Goal: Information Seeking & Learning: Learn about a topic

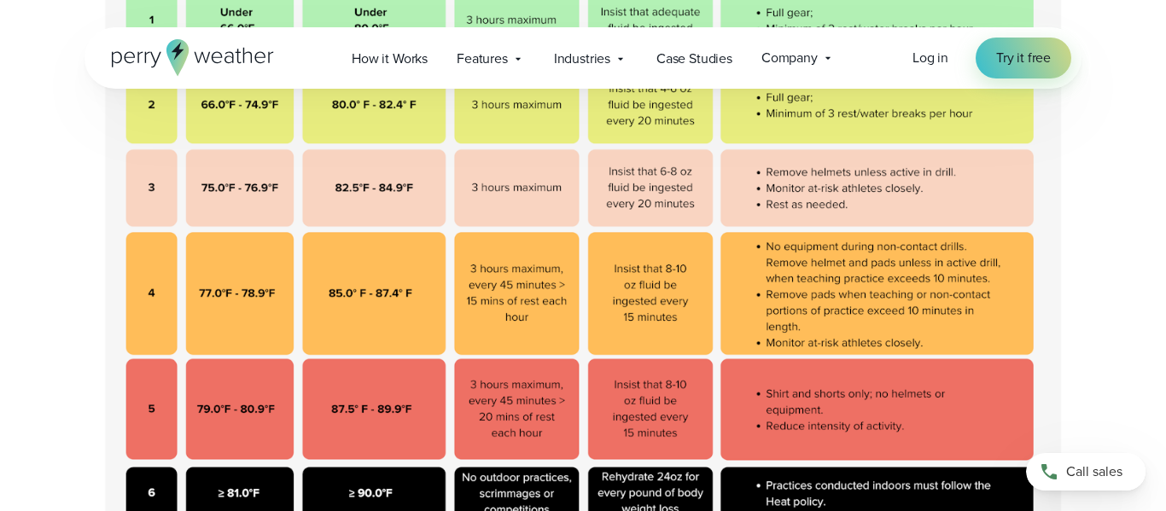
scroll to position [693, 0]
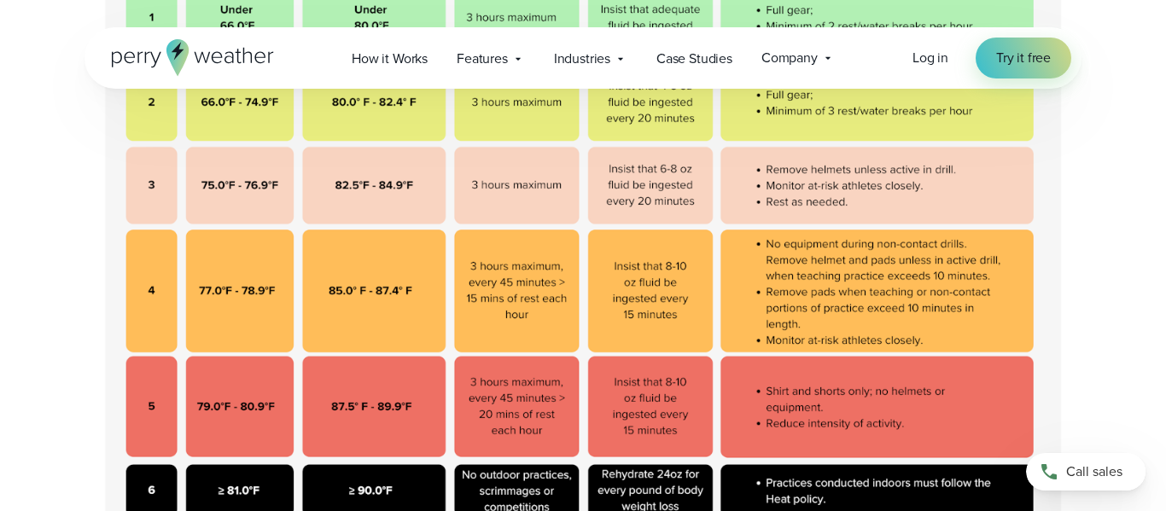
click at [358, 184] on img at bounding box center [583, 235] width 997 height 614
click at [360, 185] on img at bounding box center [583, 235] width 997 height 614
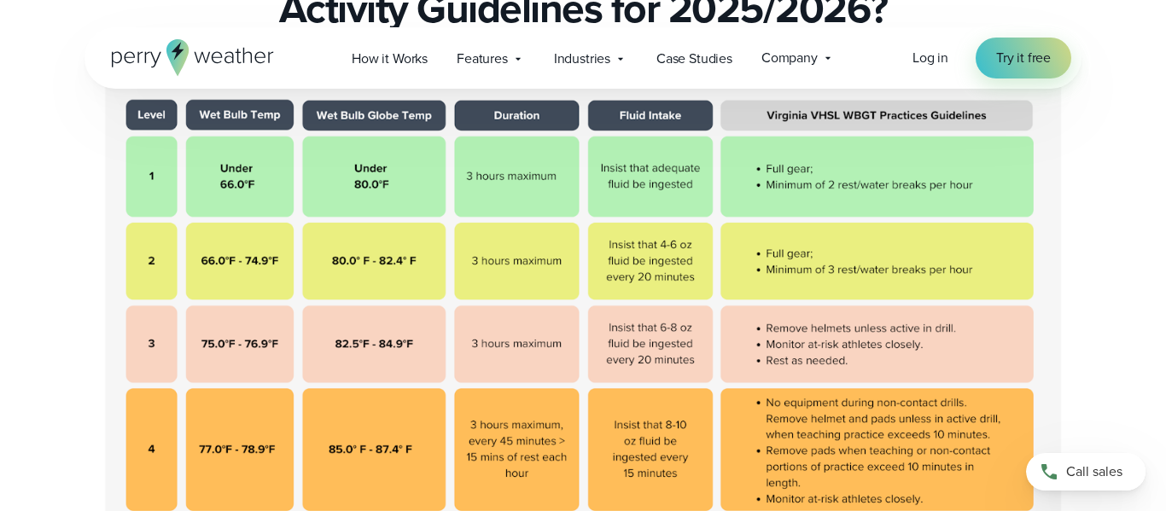
scroll to position [536, 0]
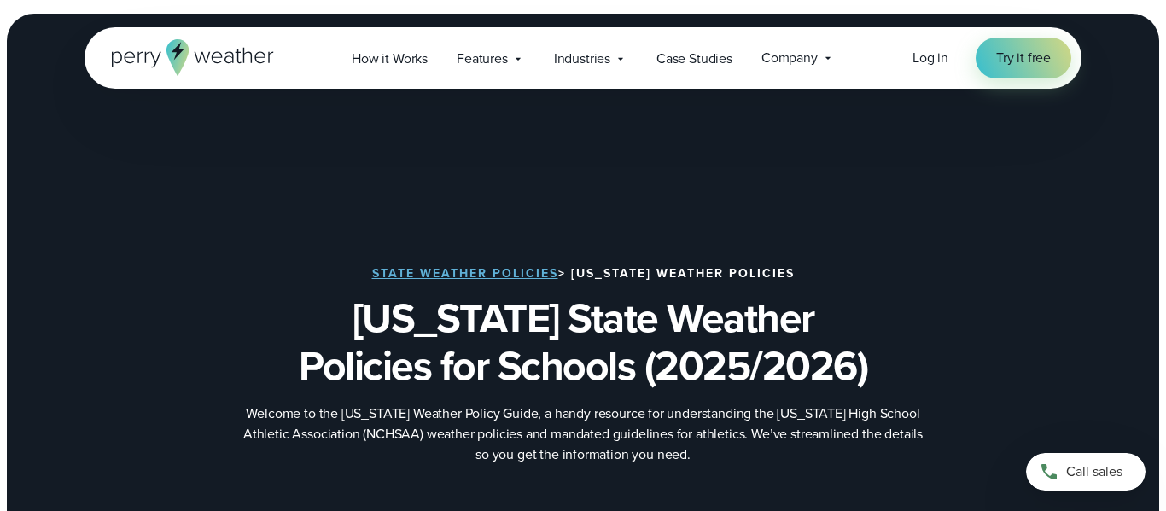
click at [443, 459] on p "Welcome to the North Carolina Weather Policy Guide, a handy resource for unders…" at bounding box center [583, 434] width 683 height 61
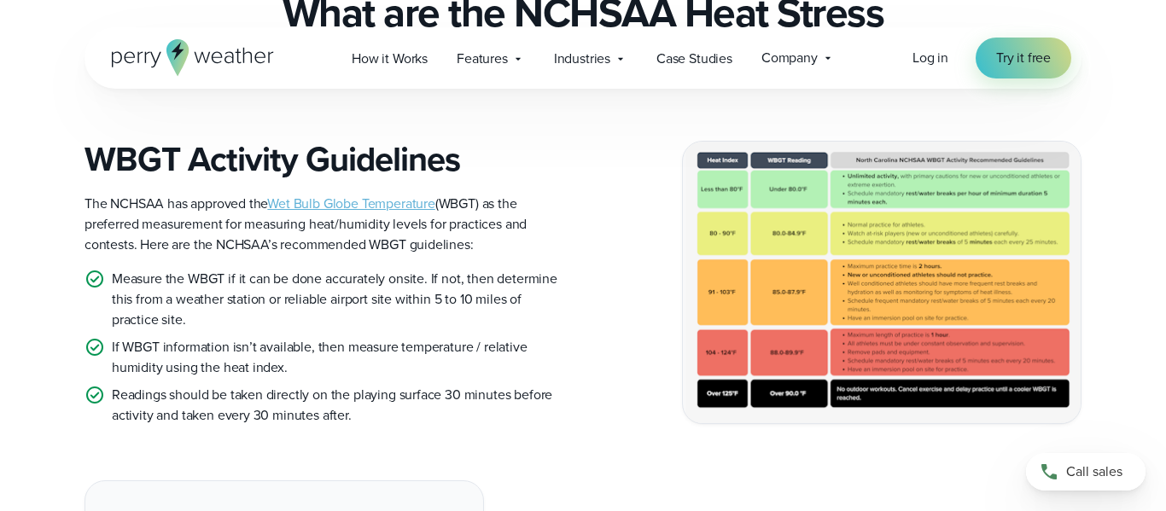
scroll to position [728, 0]
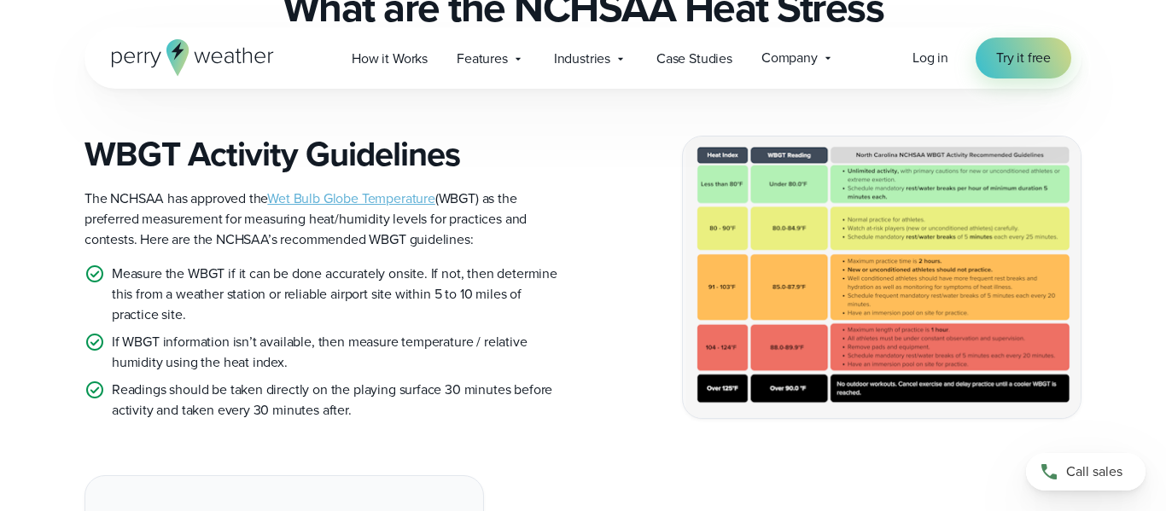
click at [896, 295] on img at bounding box center [882, 278] width 398 height 283
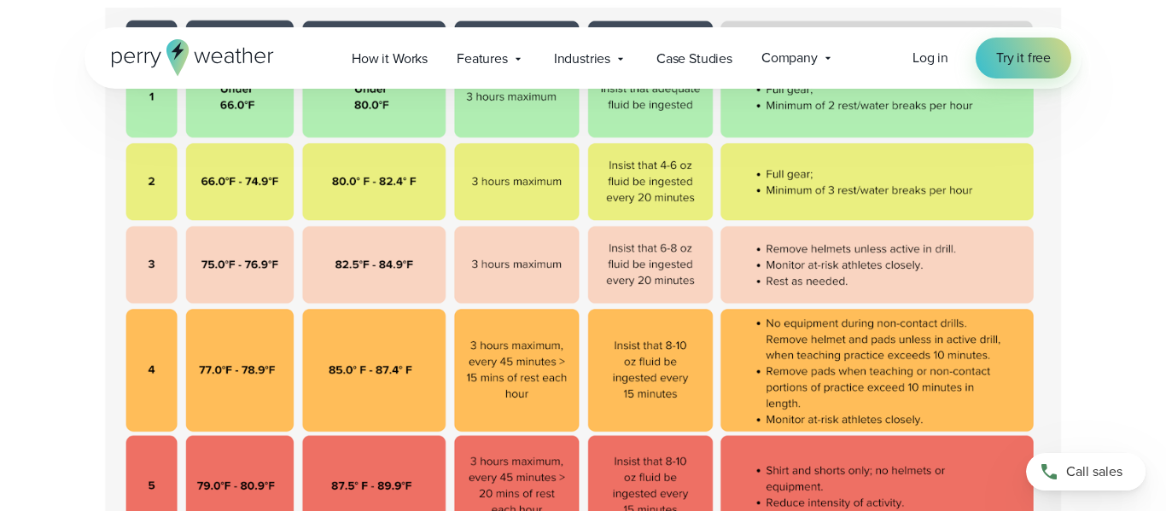
scroll to position [586, 0]
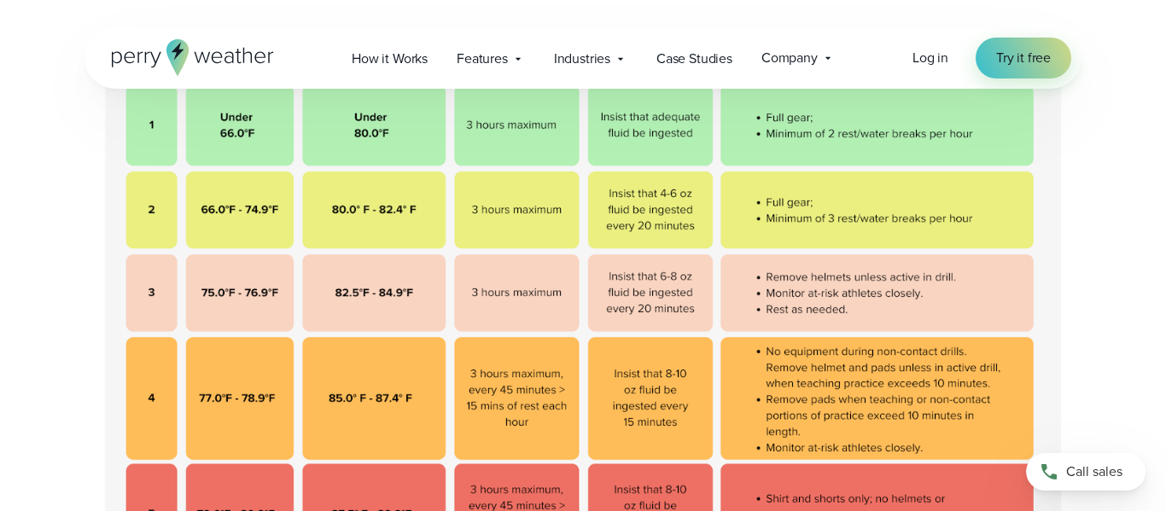
click at [505, 289] on img at bounding box center [583, 343] width 997 height 614
click at [586, 203] on img at bounding box center [583, 343] width 997 height 614
click at [668, 170] on img at bounding box center [583, 343] width 997 height 614
